Goal: Task Accomplishment & Management: Use online tool/utility

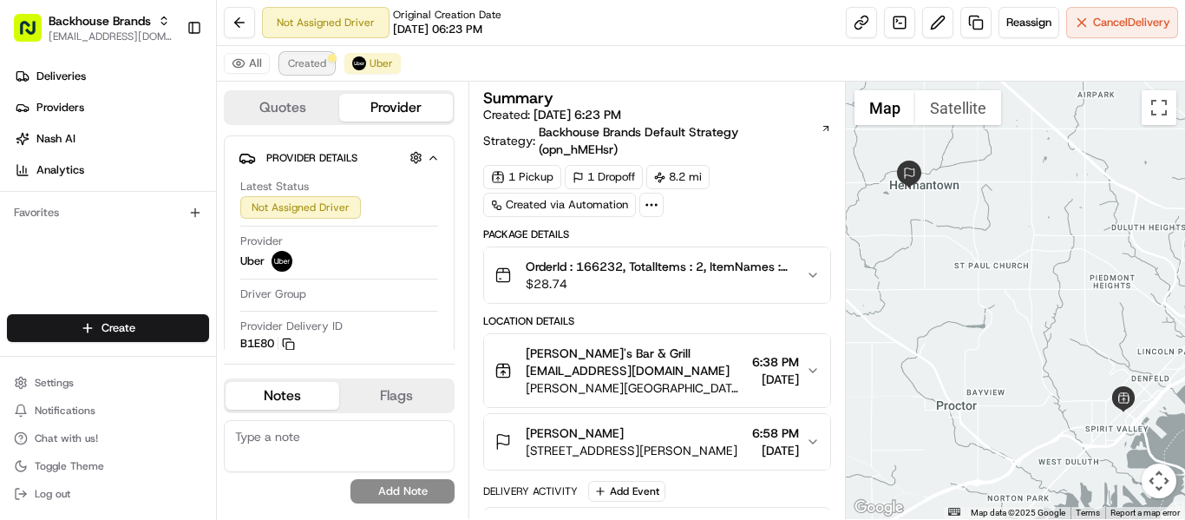
click at [301, 64] on span "Created" at bounding box center [307, 63] width 38 height 14
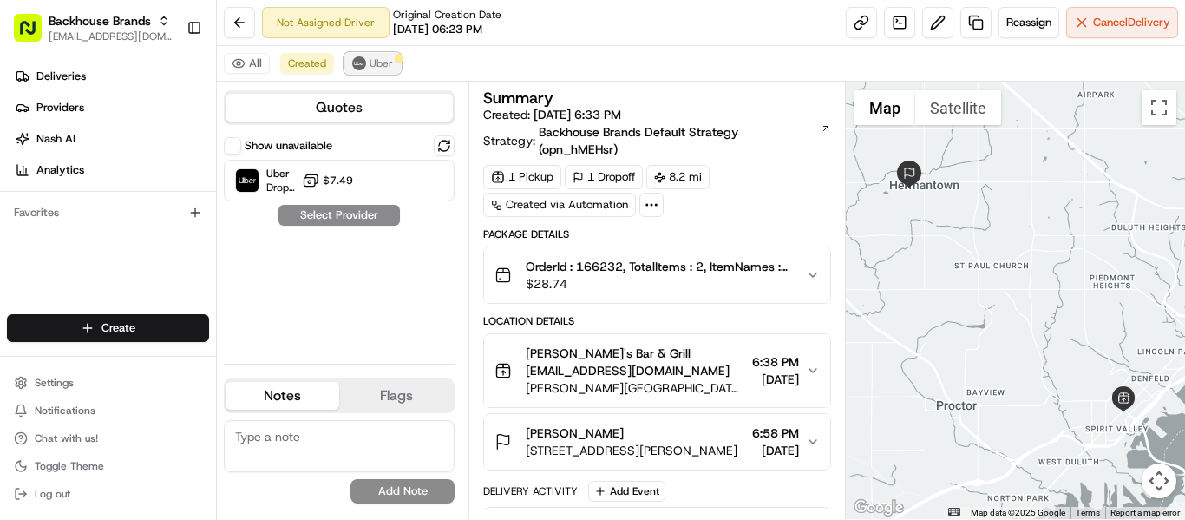
click at [377, 69] on span "Uber" at bounding box center [381, 63] width 23 height 14
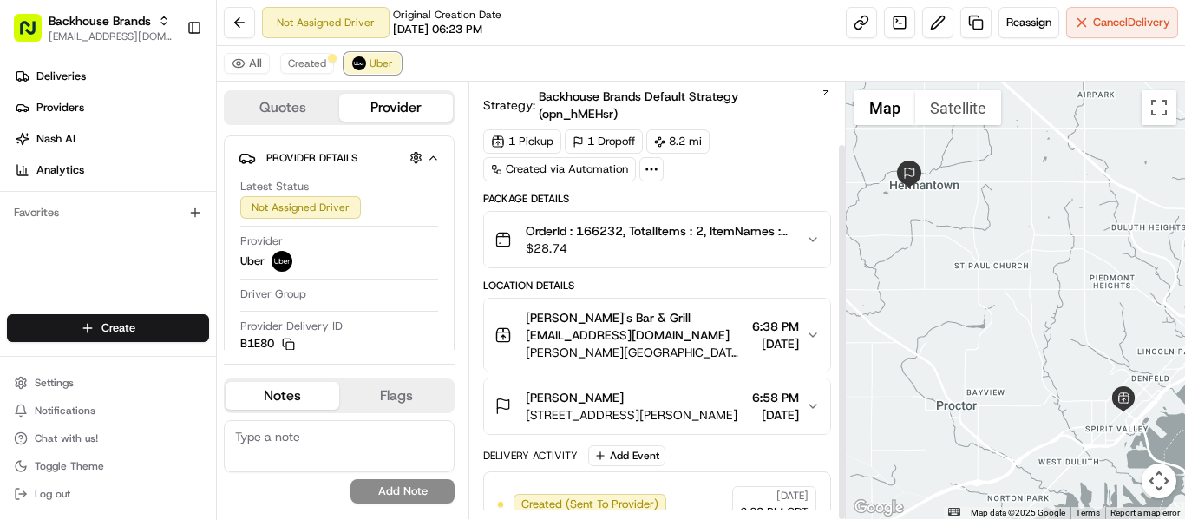
scroll to position [71, 0]
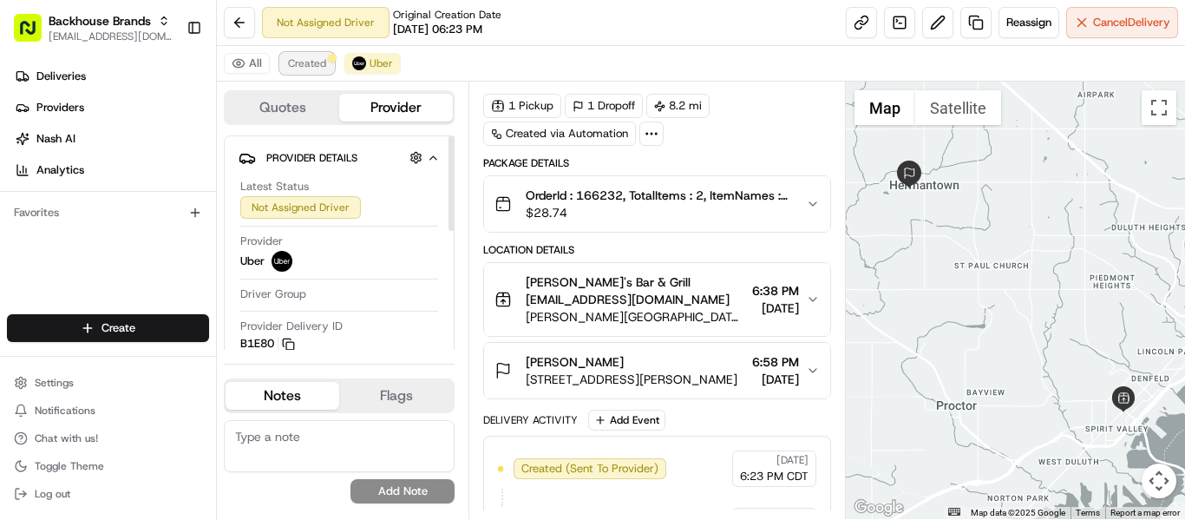
click at [305, 65] on span "Created" at bounding box center [307, 63] width 38 height 14
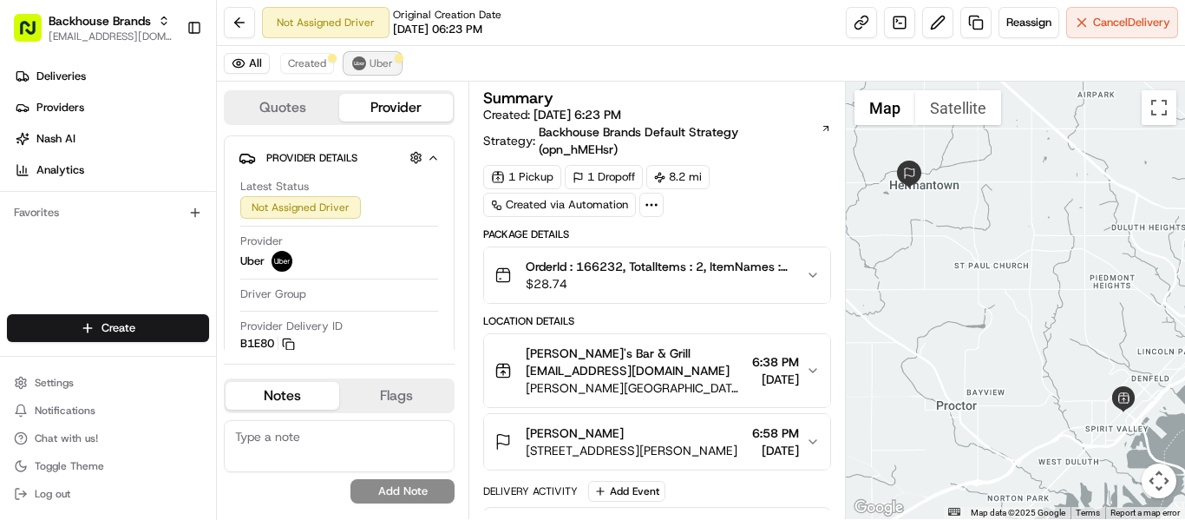
click at [387, 67] on span "Uber" at bounding box center [381, 63] width 23 height 14
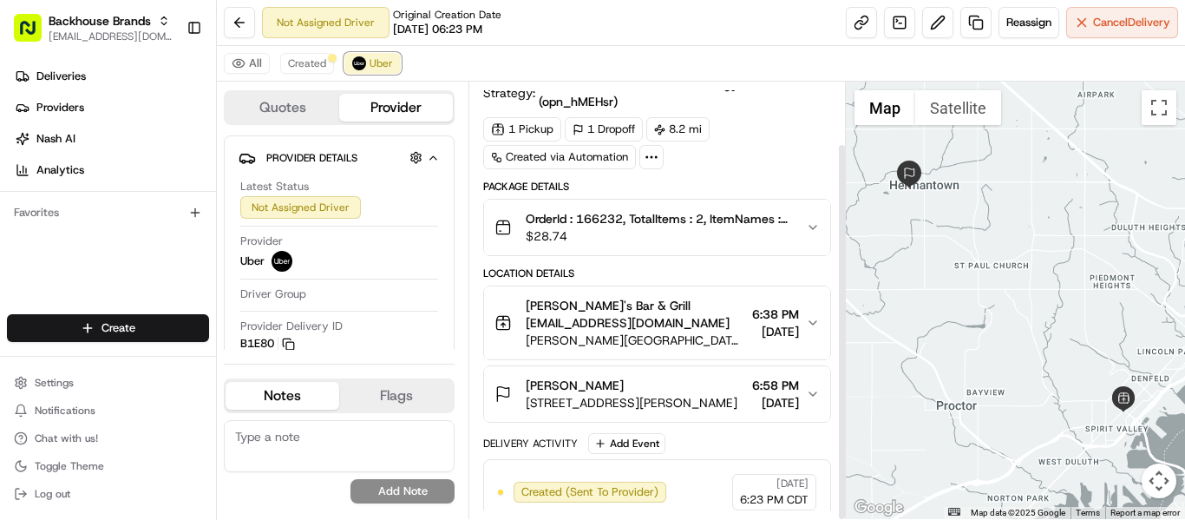
scroll to position [71, 0]
